Goal: Download file/media

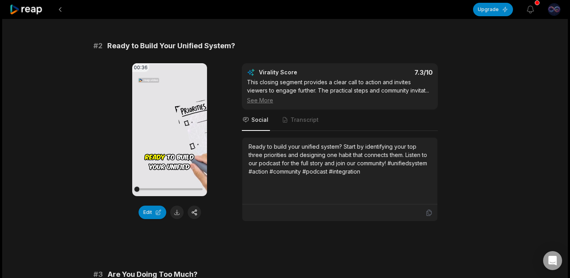
scroll to position [277, 0]
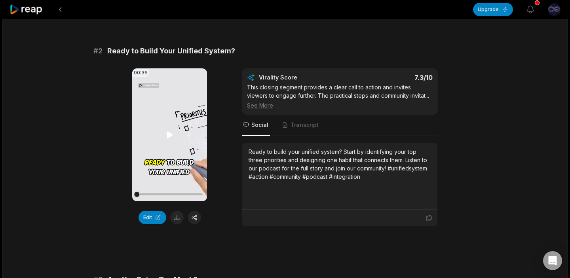
click at [169, 135] on icon at bounding box center [170, 134] width 6 height 7
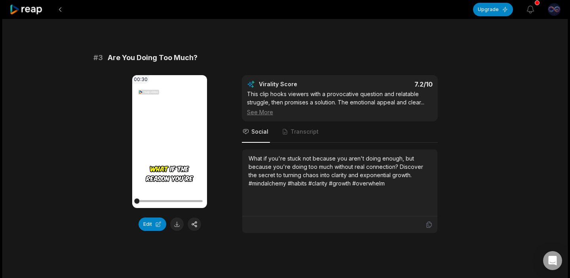
scroll to position [492, 0]
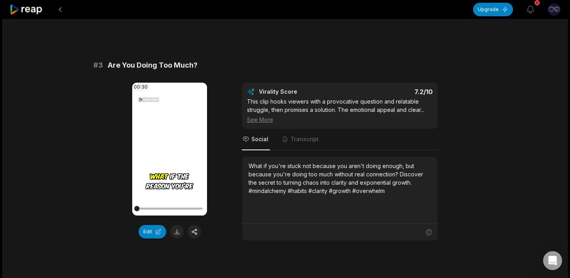
click at [165, 144] on icon at bounding box center [169, 148] width 9 height 9
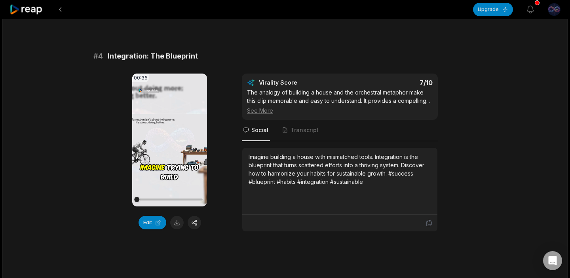
scroll to position [724, 0]
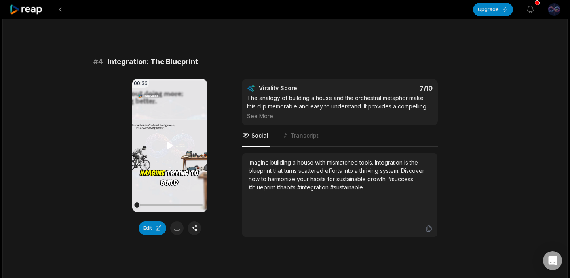
click at [170, 147] on icon at bounding box center [170, 145] width 6 height 7
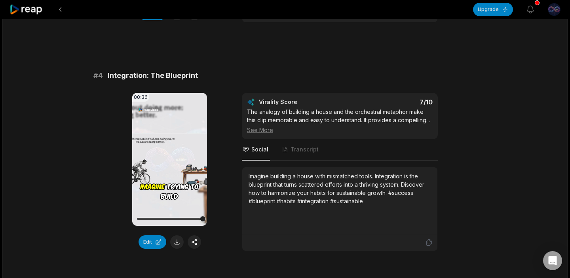
scroll to position [708, 0]
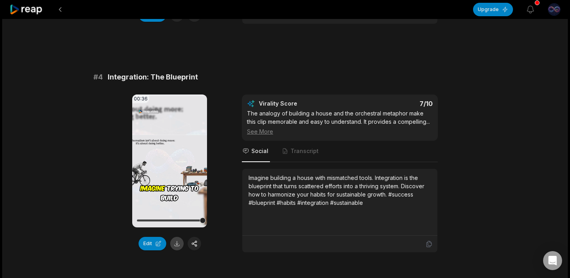
click at [176, 240] on button at bounding box center [176, 243] width 13 height 13
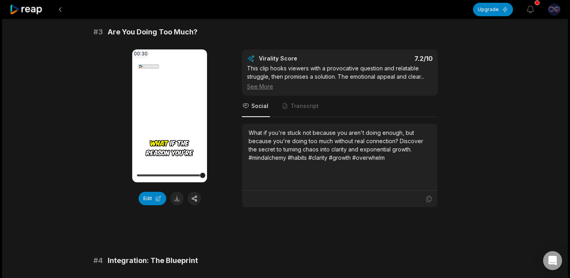
scroll to position [524, 0]
click at [177, 200] on button at bounding box center [176, 198] width 13 height 13
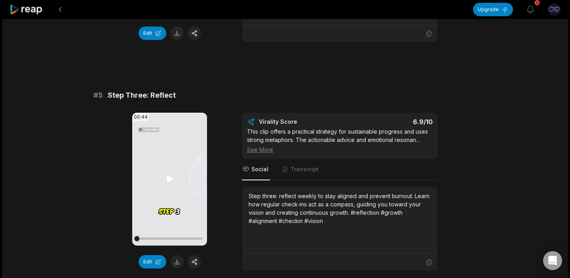
scroll to position [921, 0]
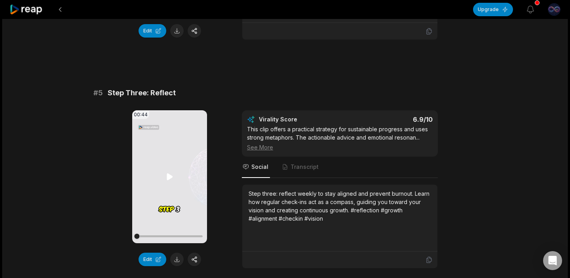
click at [170, 176] on icon at bounding box center [170, 176] width 6 height 7
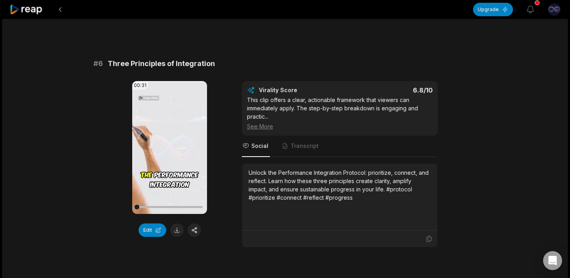
scroll to position [1183, 0]
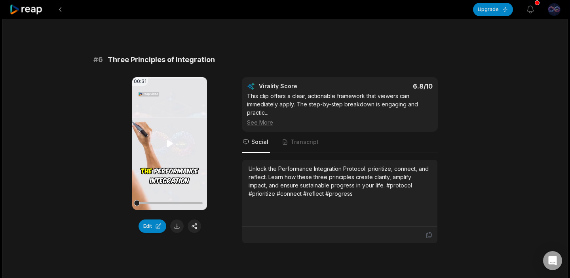
click at [170, 143] on icon at bounding box center [170, 143] width 6 height 7
click at [170, 145] on icon at bounding box center [169, 143] width 9 height 9
click at [162, 202] on div at bounding box center [169, 203] width 66 height 14
click at [179, 203] on div at bounding box center [169, 203] width 66 height 2
click at [175, 227] on button at bounding box center [176, 226] width 13 height 13
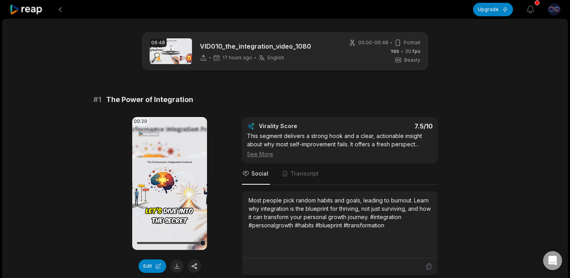
scroll to position [0, 0]
click at [15, 12] on icon at bounding box center [26, 9] width 34 height 11
